Goal: Task Accomplishment & Management: Manage account settings

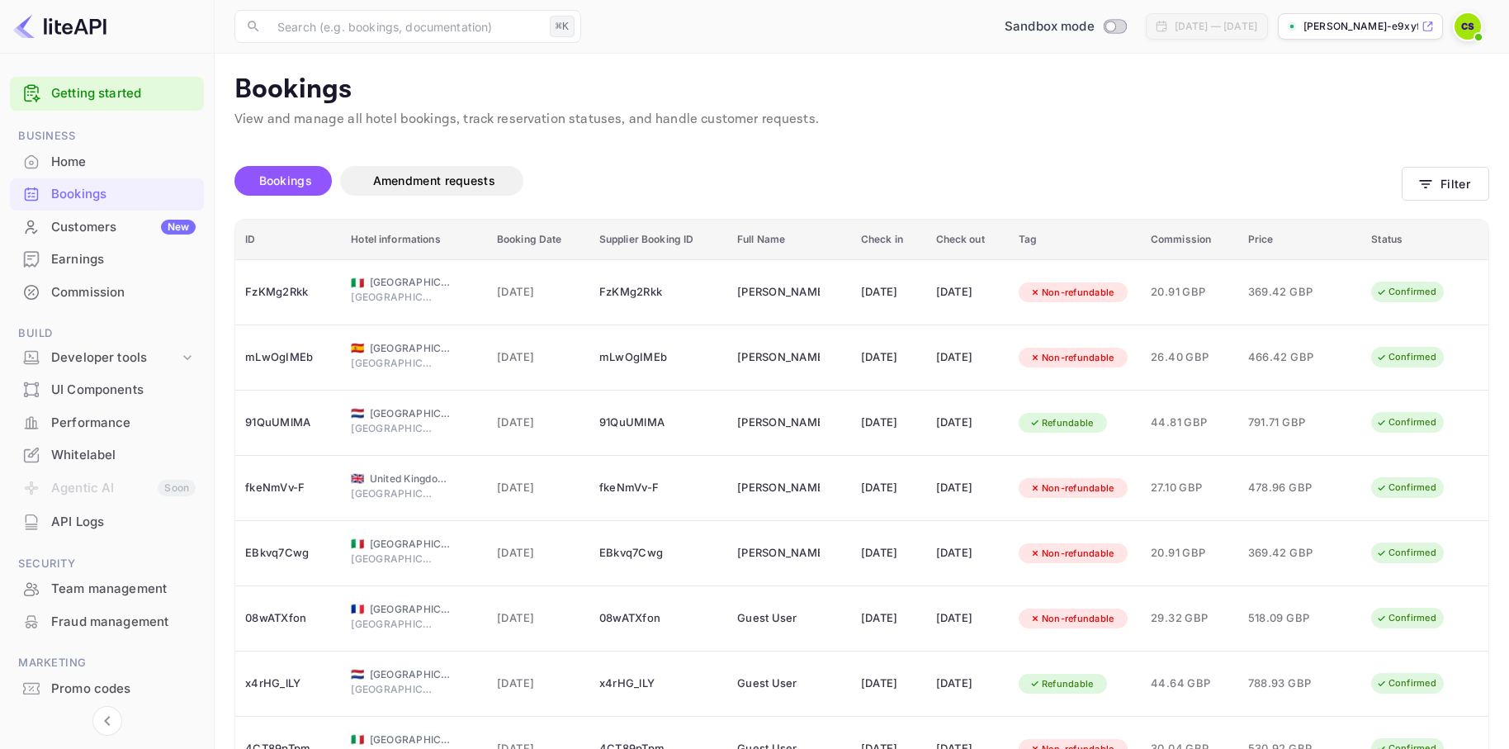
click at [862, 132] on div "Unsaved Changes Bookings Amendment requests Filter ID Hotel informations Bookin…" at bounding box center [852, 513] width 1274 height 767
